Goal: Task Accomplishment & Management: Manage account settings

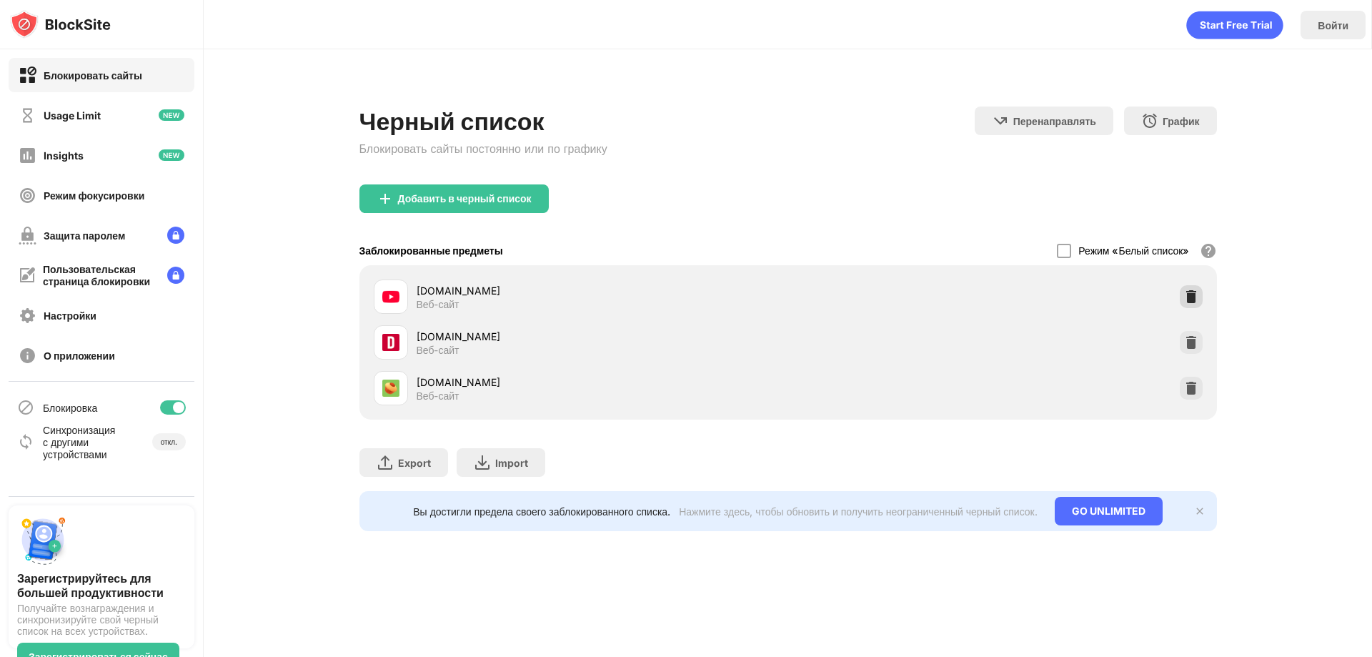
click at [1192, 294] on img at bounding box center [1191, 296] width 14 height 14
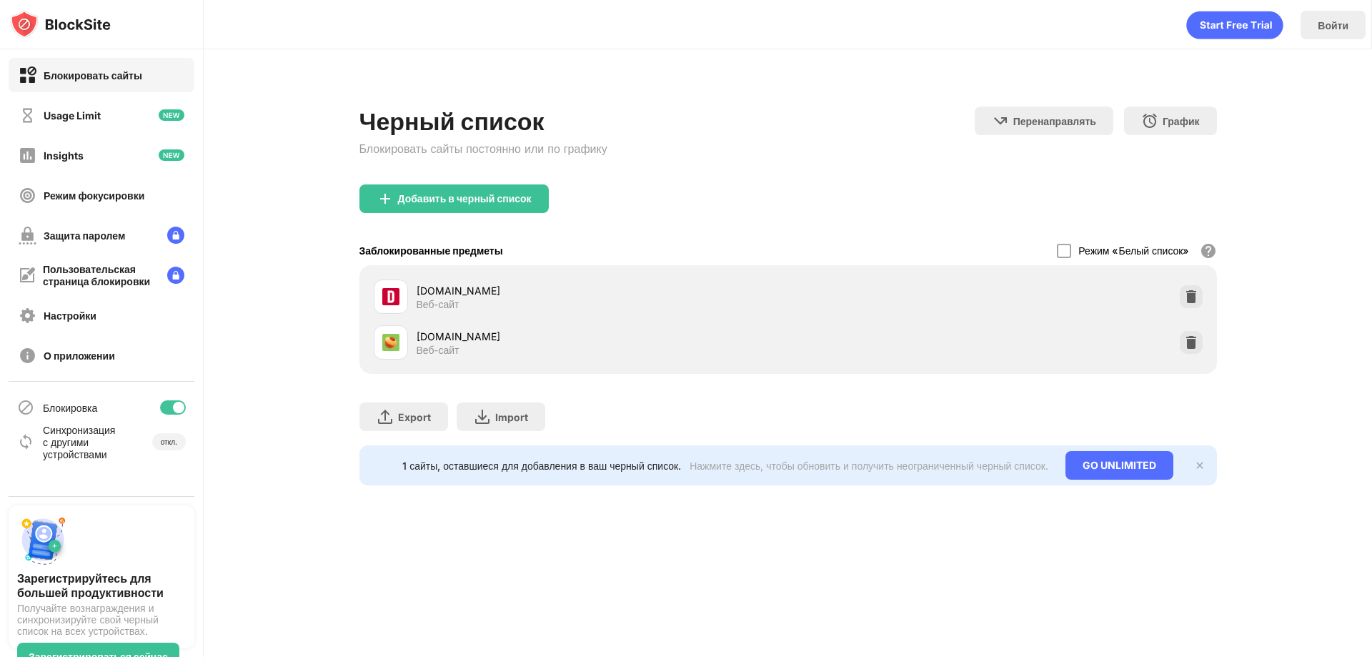
click at [1192, 301] on div at bounding box center [1191, 296] width 23 height 23
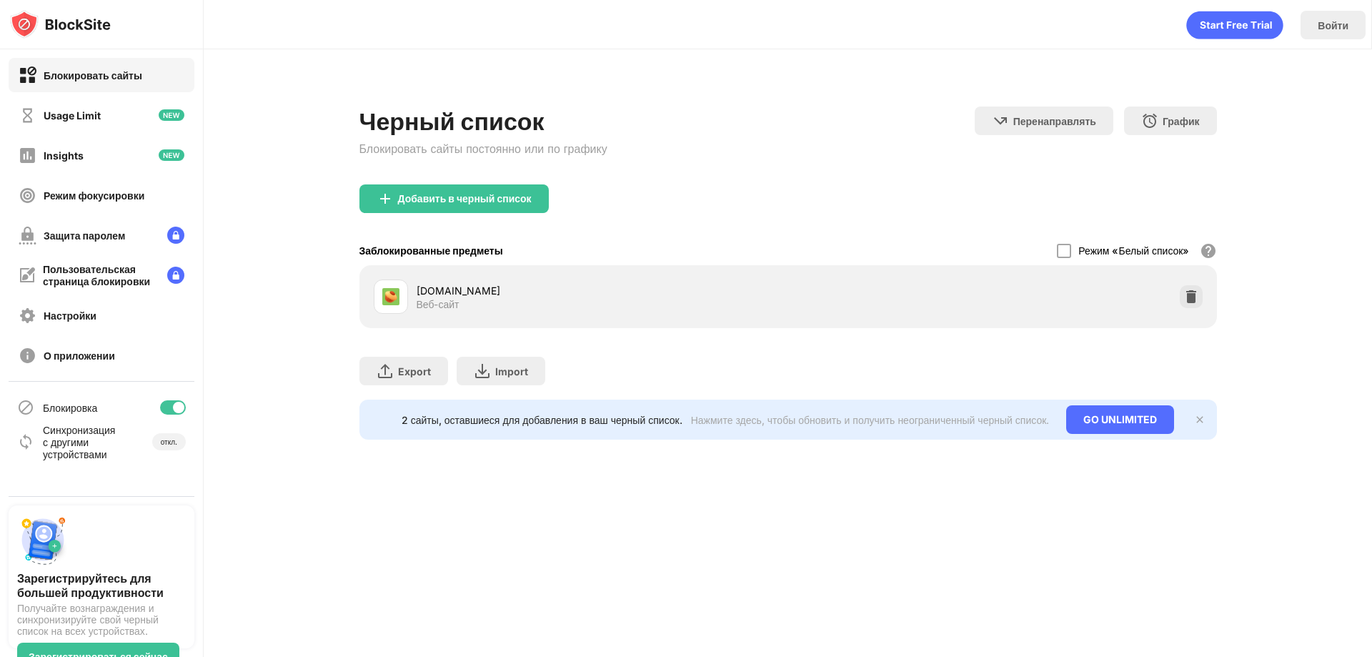
click at [1192, 321] on div "pikabu.ru Веб-сайт" at bounding box center [787, 296] width 857 height 63
click at [1185, 301] on img at bounding box center [1191, 296] width 14 height 14
